Goal: Check status: Check status

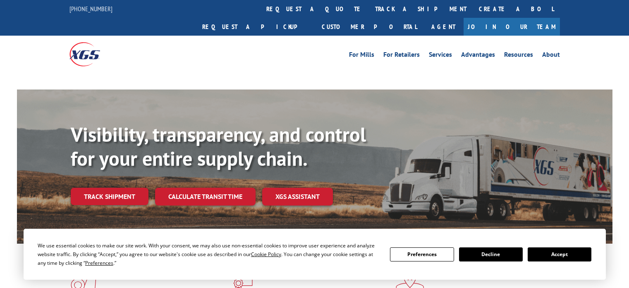
click at [369, 5] on link "track a shipment" at bounding box center [421, 9] width 104 height 18
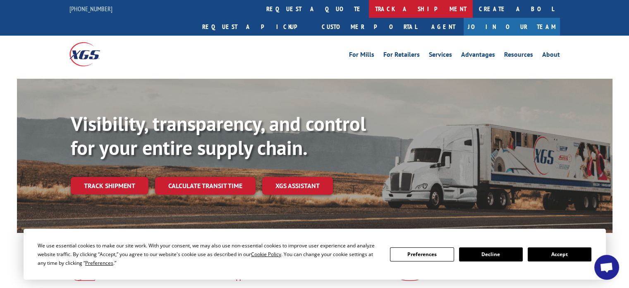
click at [369, 5] on link "track a shipment" at bounding box center [421, 9] width 104 height 18
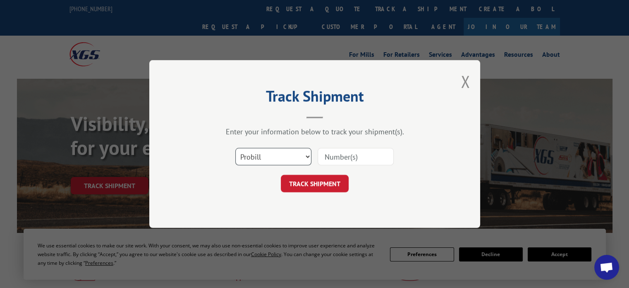
click at [291, 156] on select "Select category... Probill BOL PO" at bounding box center [273, 156] width 76 height 17
select select "po"
click at [235, 148] on select "Select category... Probill BOL PO" at bounding box center [273, 156] width 76 height 17
click at [340, 156] on input at bounding box center [356, 156] width 76 height 17
paste input "31507189"
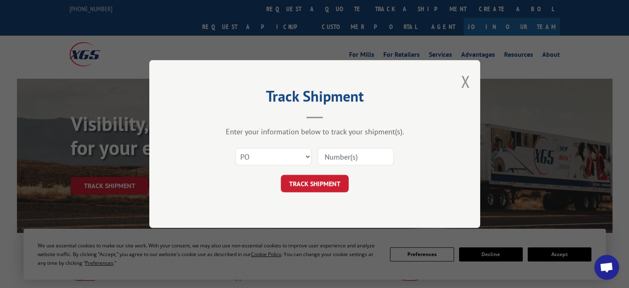
type input "31507189"
click button "TRACK SHIPMENT" at bounding box center [315, 183] width 68 height 17
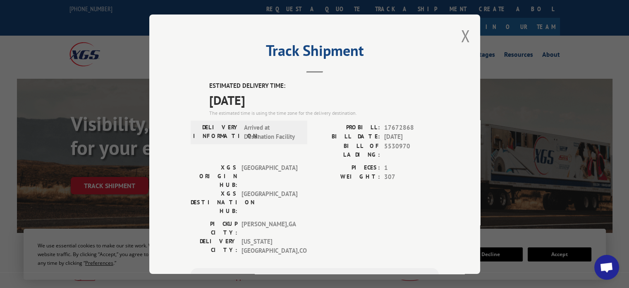
drag, startPoint x: 464, startPoint y: 34, endPoint x: 454, endPoint y: 22, distance: 15.2
click at [461, 29] on button "Close modal" at bounding box center [465, 36] width 9 height 22
